Goal: Communication & Community: Share content

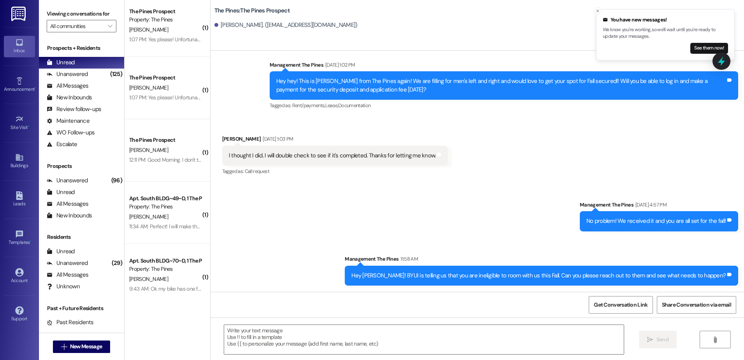
scroll to position [7, 0]
click at [63, 346] on icon "" at bounding box center [64, 346] width 6 height 6
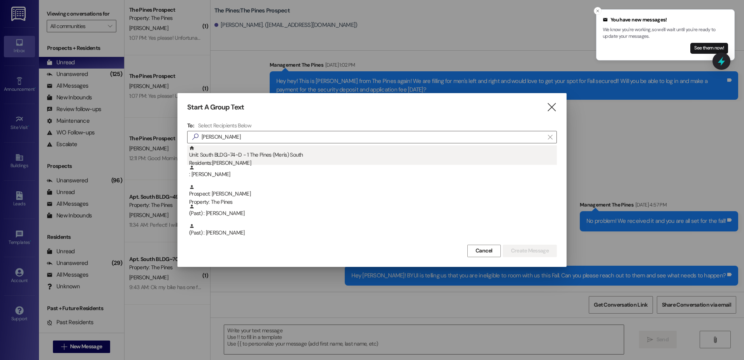
click at [261, 155] on div "Unit: South BLDG~74~D - 1 The Pines (Men's) [DEMOGRAPHIC_DATA] Residents: [PERS…" at bounding box center [373, 156] width 368 height 22
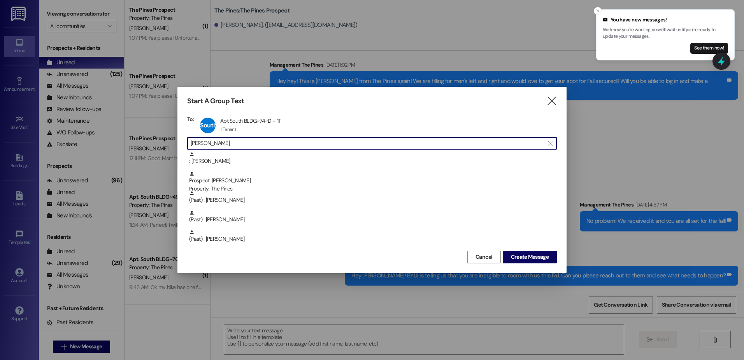
click at [252, 145] on input "[PERSON_NAME]" at bounding box center [367, 143] width 353 height 11
drag, startPoint x: 252, startPoint y: 145, endPoint x: 167, endPoint y: 152, distance: 85.5
click at [167, 152] on div "Start A Group Text  To: South BLDG~74~D Apt South BLDG~74~D - 1T Apt South BLD…" at bounding box center [372, 180] width 744 height 360
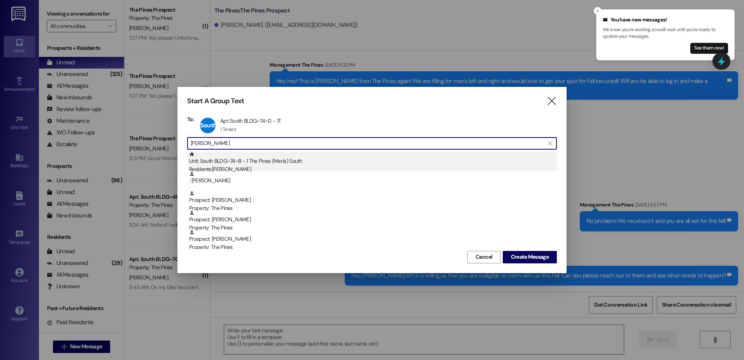
type input "[PERSON_NAME]"
click at [237, 162] on div "Unit: [GEOGRAPHIC_DATA]~74~B - 1 The Pines (Men's) [DEMOGRAPHIC_DATA] Residents…" at bounding box center [373, 162] width 368 height 22
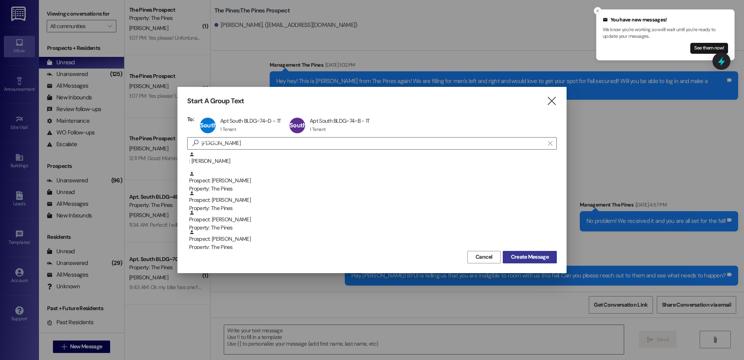
click at [518, 253] on span "Create Message" at bounding box center [530, 257] width 38 height 8
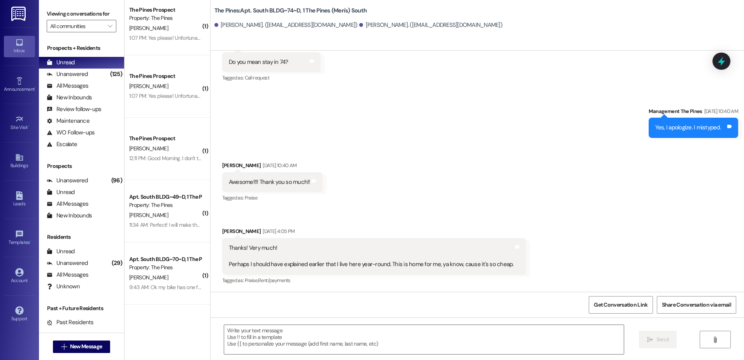
scroll to position [586, 0]
click at [270, 342] on textarea at bounding box center [423, 339] width 399 height 29
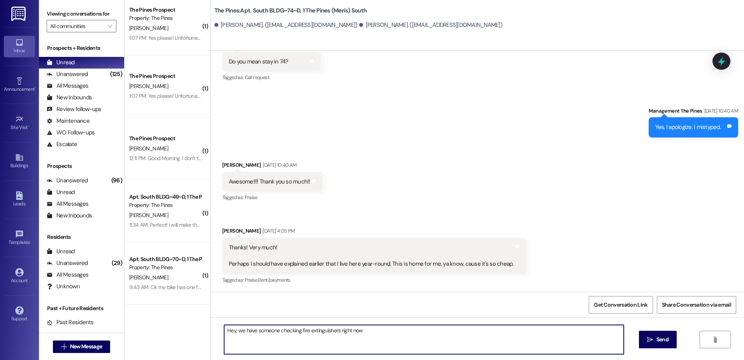
click at [365, 334] on textarea "Hey, we have someone checking fire extinguishers right now" at bounding box center [423, 339] width 399 height 29
drag, startPoint x: 321, startPoint y: 330, endPoint x: 352, endPoint y: 327, distance: 31.0
click at [321, 330] on textarea "Hey, we have someone checking fire extinguishers right now and he is having tro…" at bounding box center [423, 339] width 399 height 29
click at [508, 335] on textarea "Hey, we have someone checking fire extinguishers right now and he is having tro…" at bounding box center [423, 339] width 399 height 29
drag, startPoint x: 513, startPoint y: 330, endPoint x: 508, endPoint y: 332, distance: 4.7
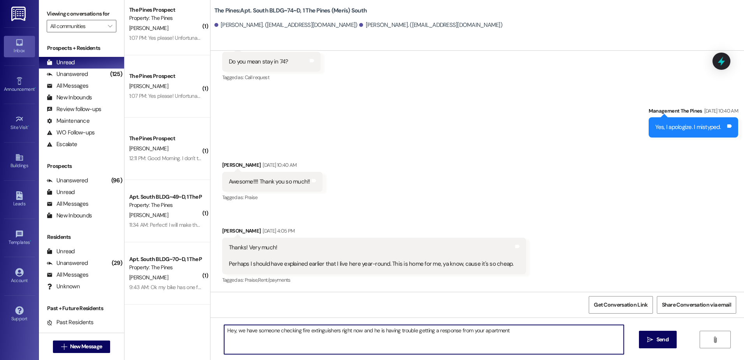
click at [508, 332] on textarea "Hey, we have someone checking fire extinguishers right now and he is having tro…" at bounding box center [423, 339] width 399 height 29
click at [511, 331] on textarea "Hey, we have someone checking fire extinguishers right now and he is having tro…" at bounding box center [423, 339] width 399 height 29
type textarea "Hey, we have someone checking fire extinguishers right now and he is having tro…"
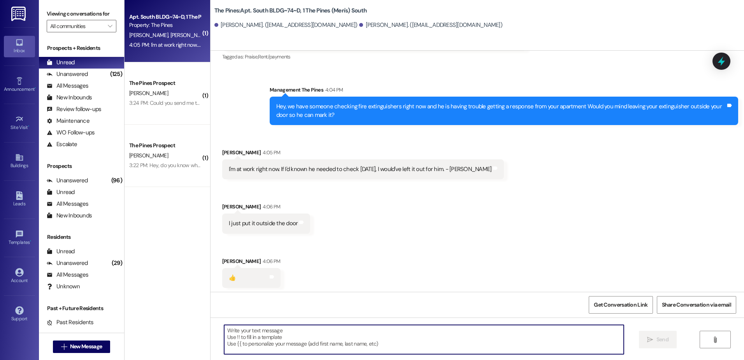
scroll to position [811, 0]
